Goal: Task Accomplishment & Management: Use online tool/utility

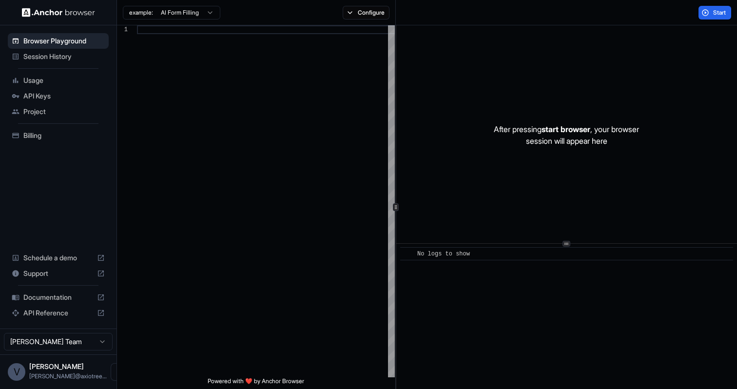
scroll to position [61, 0]
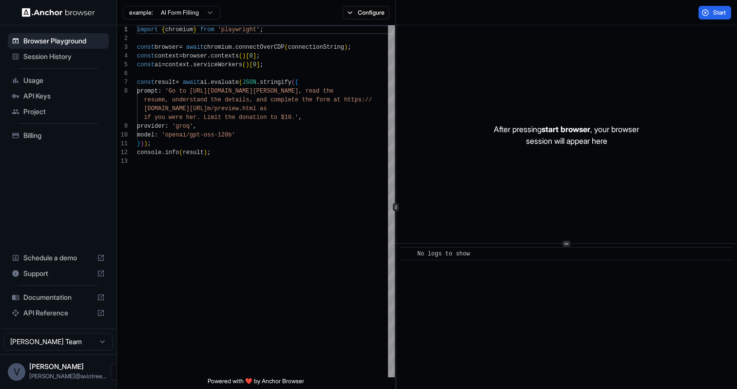
click at [69, 82] on span "Usage" at bounding box center [63, 81] width 81 height 10
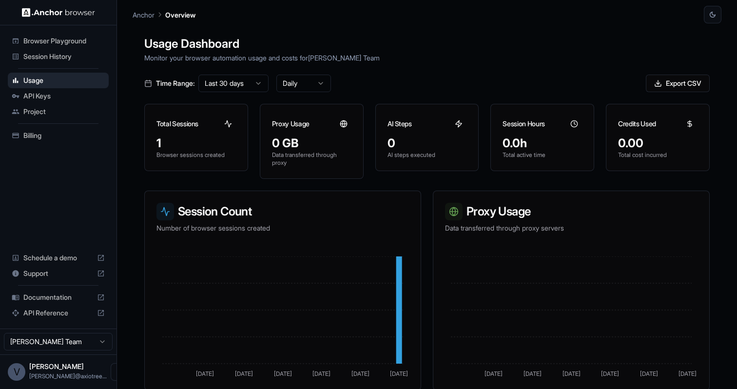
click at [66, 95] on span "API Keys" at bounding box center [63, 96] width 81 height 10
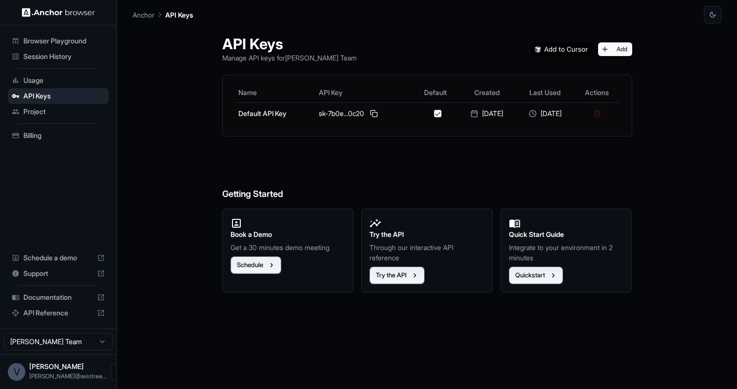
click at [61, 113] on span "Project" at bounding box center [63, 112] width 81 height 10
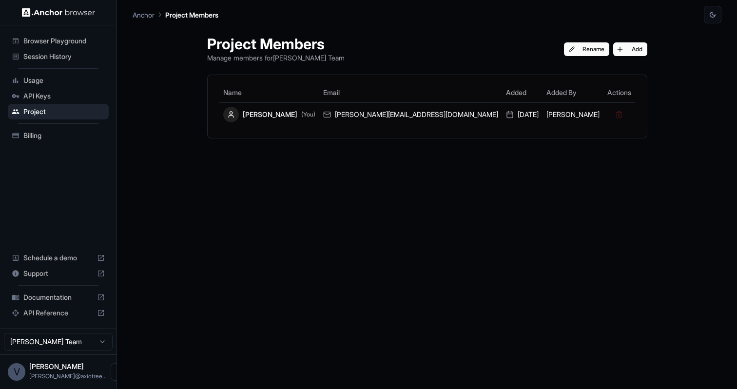
click at [58, 63] on div "Session History" at bounding box center [58, 57] width 101 height 16
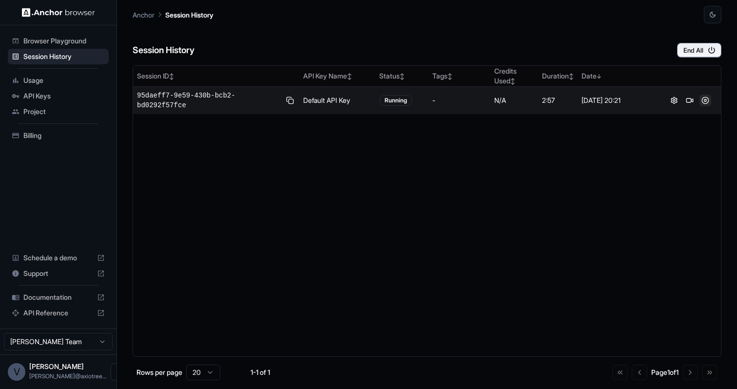
click at [707, 100] on button at bounding box center [705, 101] width 12 height 12
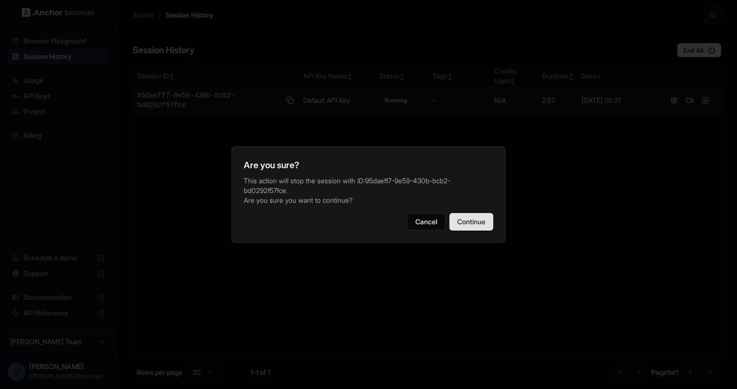
click at [479, 216] on button "Continue" at bounding box center [471, 222] width 44 height 18
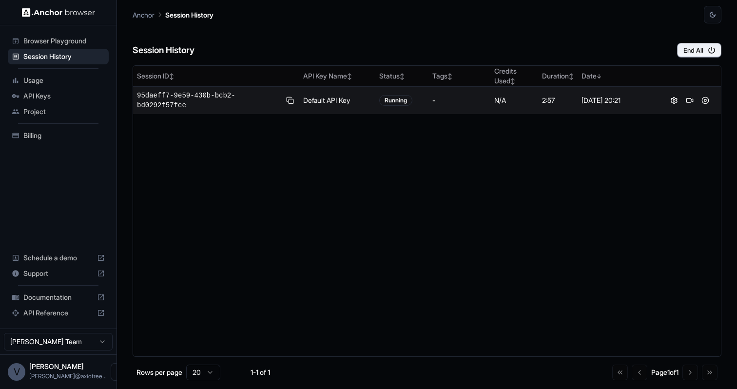
click at [194, 99] on span "95daeff7-9e59-430b-bcb2-bd0292f57fce" at bounding box center [208, 100] width 143 height 19
click at [347, 96] on td "Default API Key" at bounding box center [337, 101] width 76 height 28
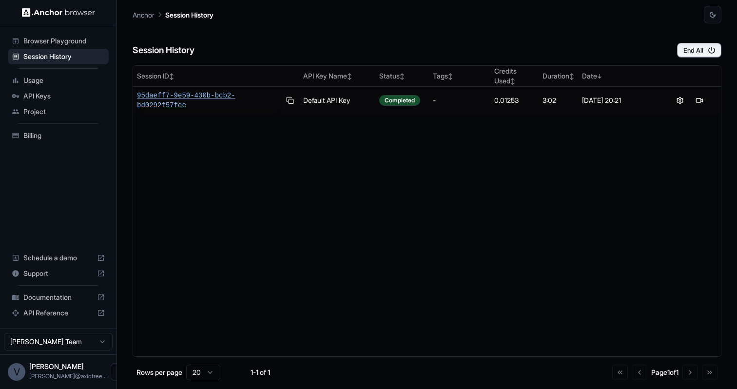
click at [152, 97] on span "95daeff7-9e59-430b-bcb2-bd0292f57fce" at bounding box center [208, 100] width 143 height 19
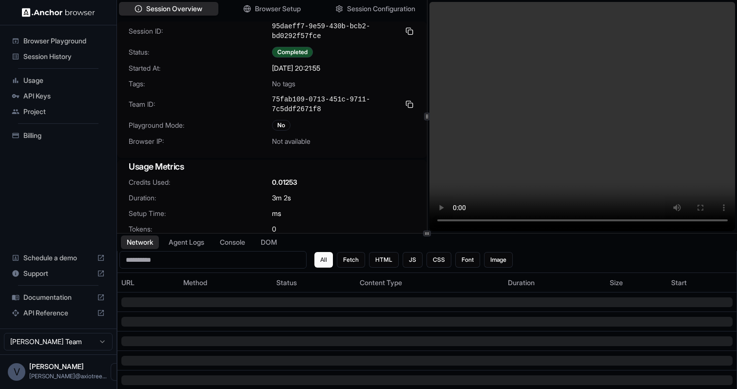
click at [531, 221] on video at bounding box center [582, 116] width 306 height 229
click at [555, 222] on video at bounding box center [582, 116] width 306 height 229
click at [586, 225] on video at bounding box center [582, 116] width 306 height 229
click at [623, 218] on video at bounding box center [582, 116] width 306 height 229
click at [640, 218] on video at bounding box center [582, 116] width 306 height 229
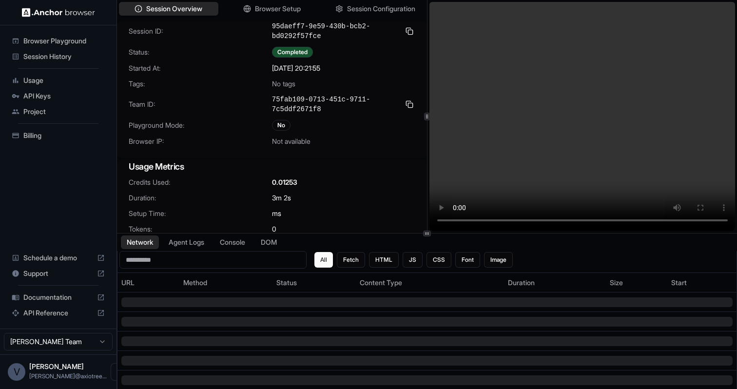
click at [653, 218] on video at bounding box center [582, 116] width 306 height 229
click at [655, 218] on video at bounding box center [582, 116] width 306 height 229
click at [52, 56] on span "Session History" at bounding box center [63, 57] width 81 height 10
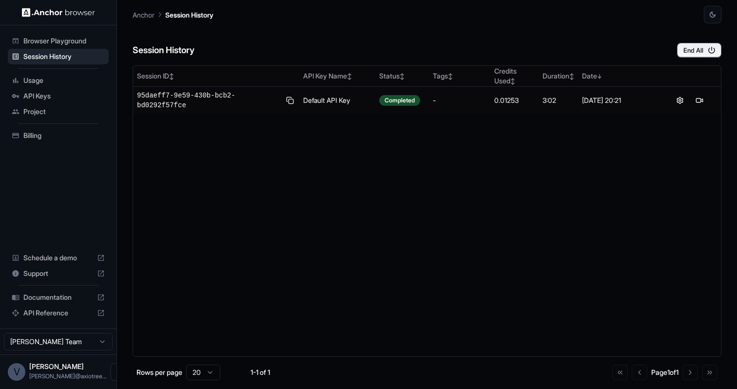
click at [39, 83] on span "Usage" at bounding box center [63, 81] width 81 height 10
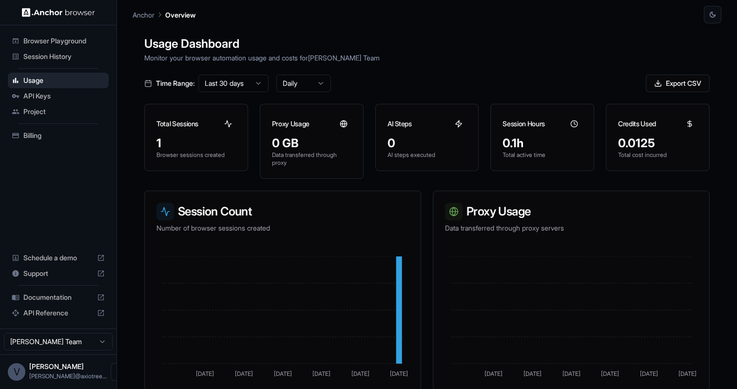
scroll to position [24, 0]
